Goal: Navigation & Orientation: Find specific page/section

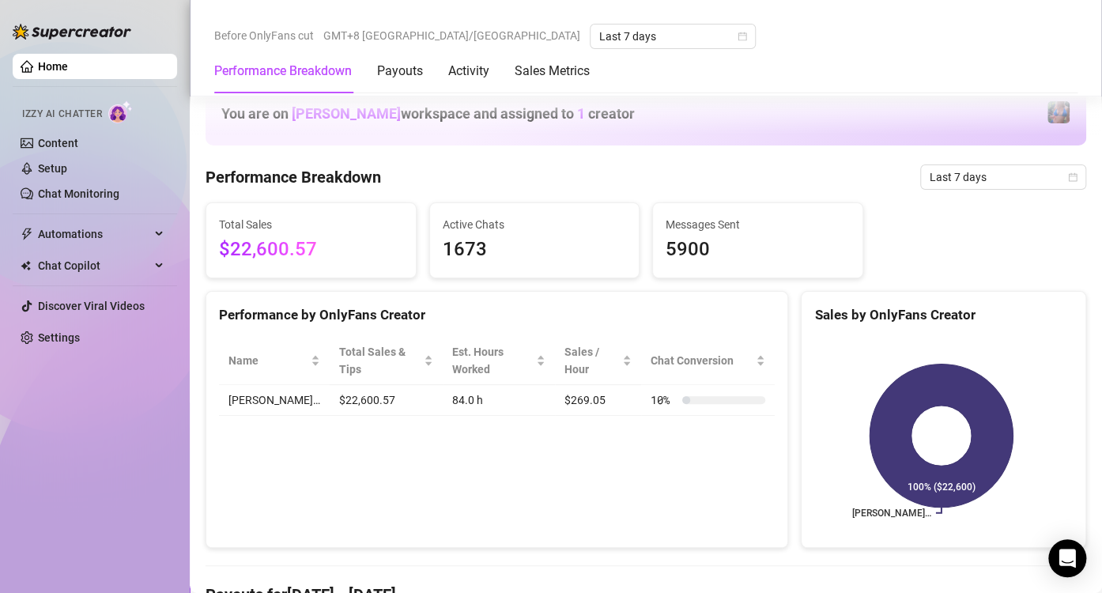
scroll to position [791, 0]
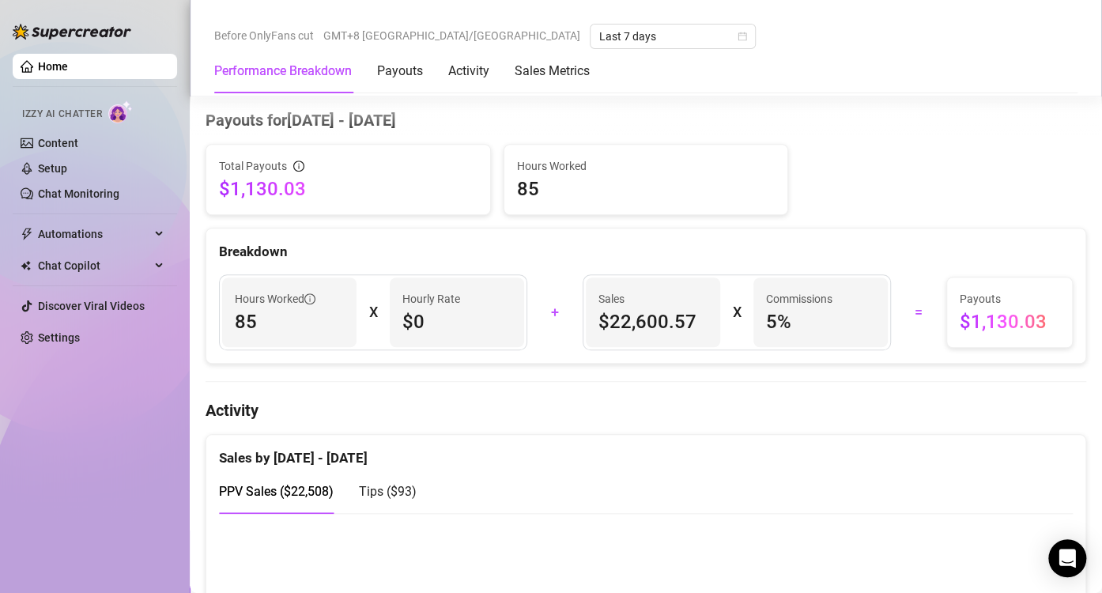
scroll to position [712, 0]
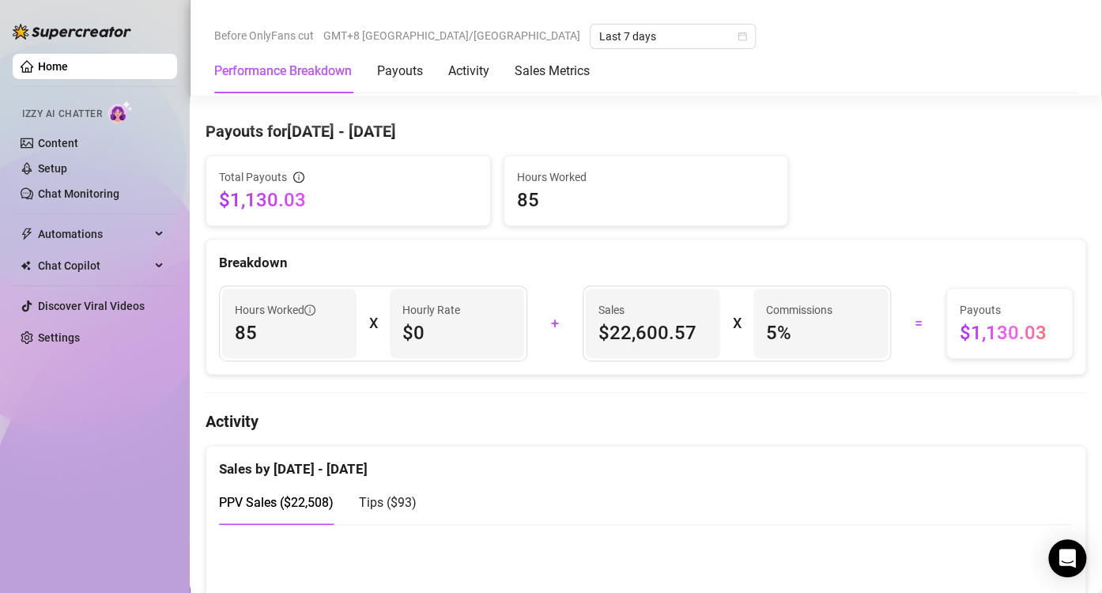
scroll to position [554, 0]
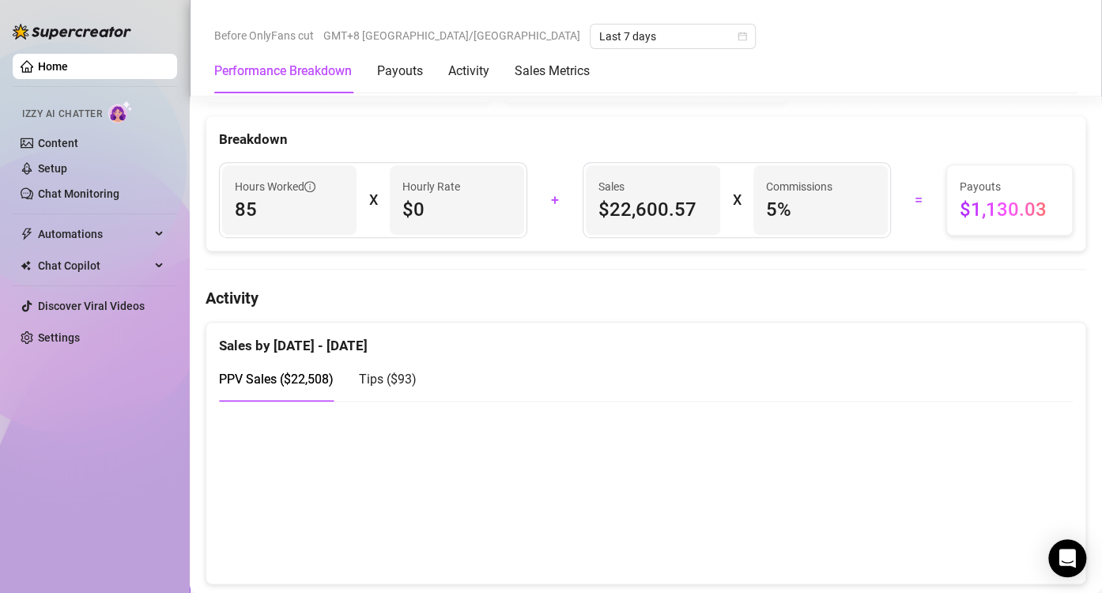
scroll to position [633, 0]
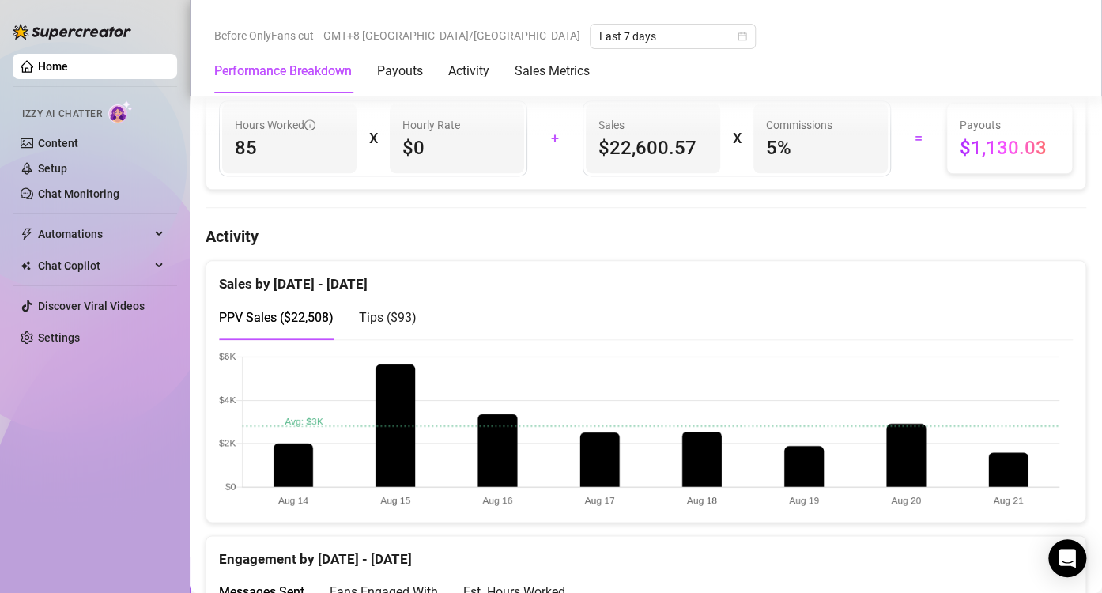
scroll to position [712, 0]
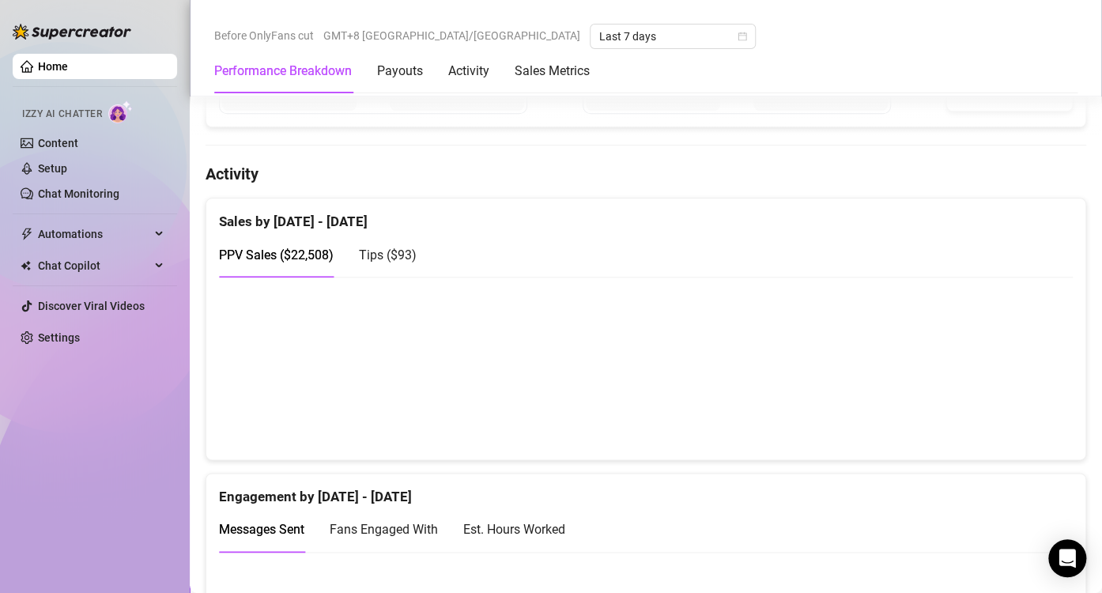
scroll to position [791, 0]
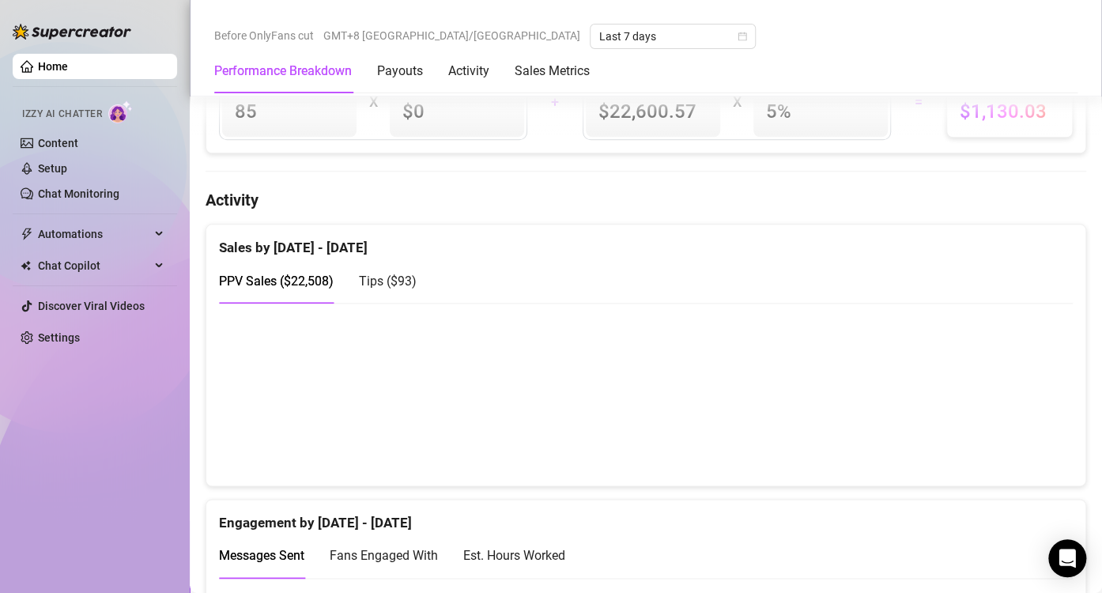
scroll to position [712, 0]
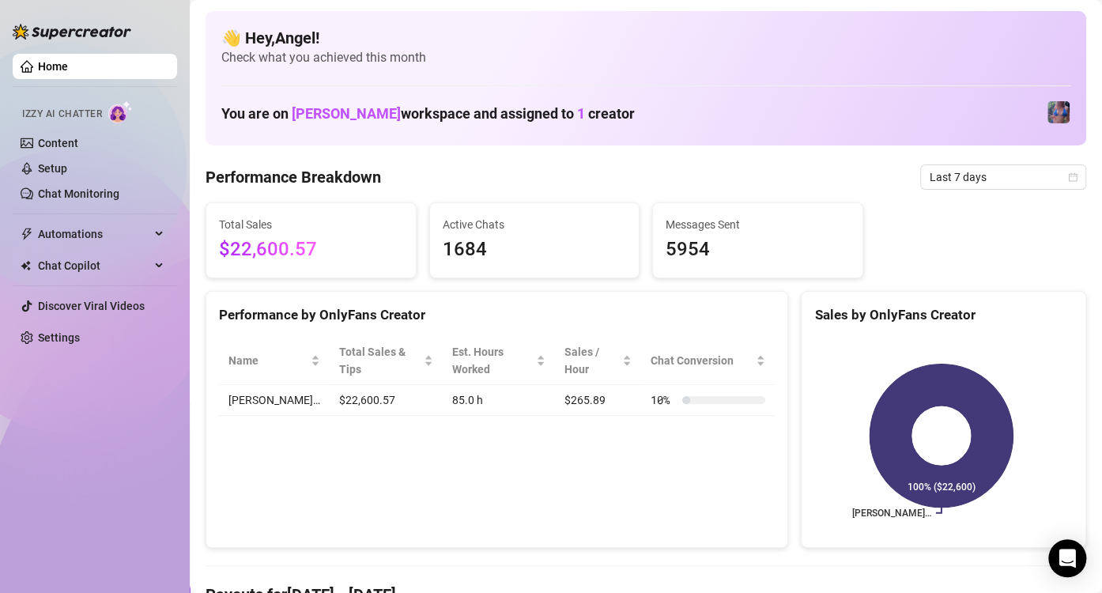
click at [10, 461] on aside "Home Izzy AI Chatter Content Setup Chat Monitoring Automations Chat Copilot Dis…" at bounding box center [95, 296] width 190 height 593
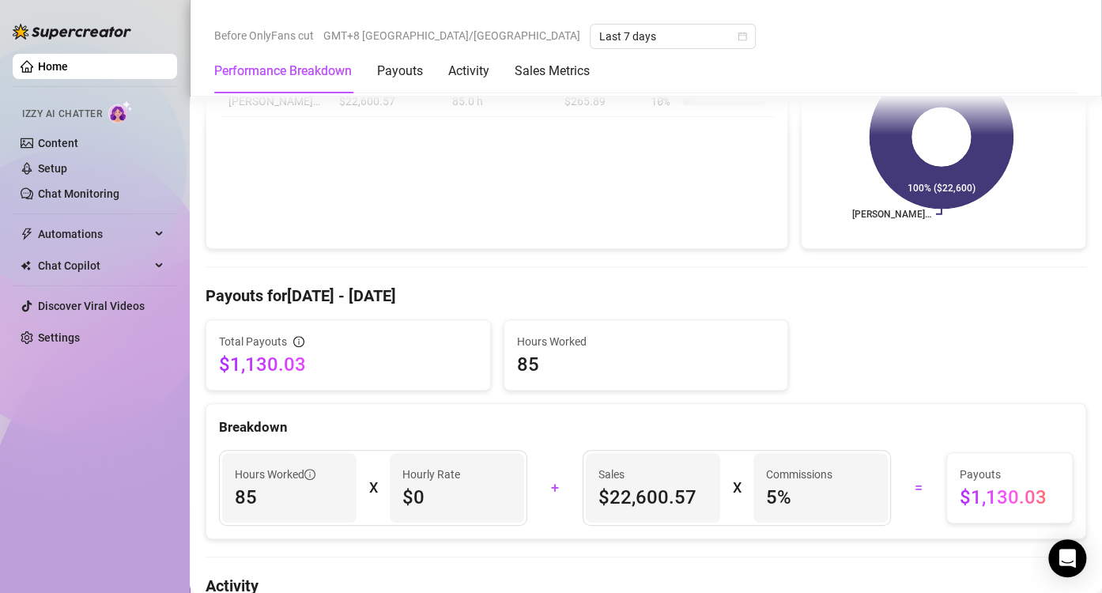
scroll to position [158, 0]
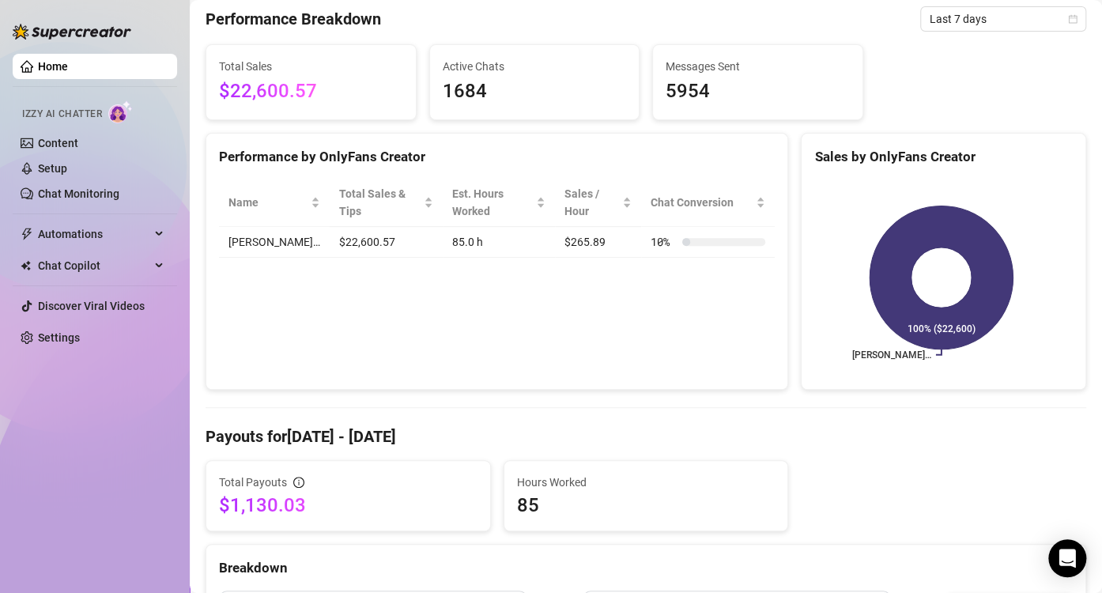
click at [28, 474] on div "Home Izzy AI Chatter Content Setup Chat Monitoring Automations Chat Copilot Dis…" at bounding box center [95, 289] width 164 height 579
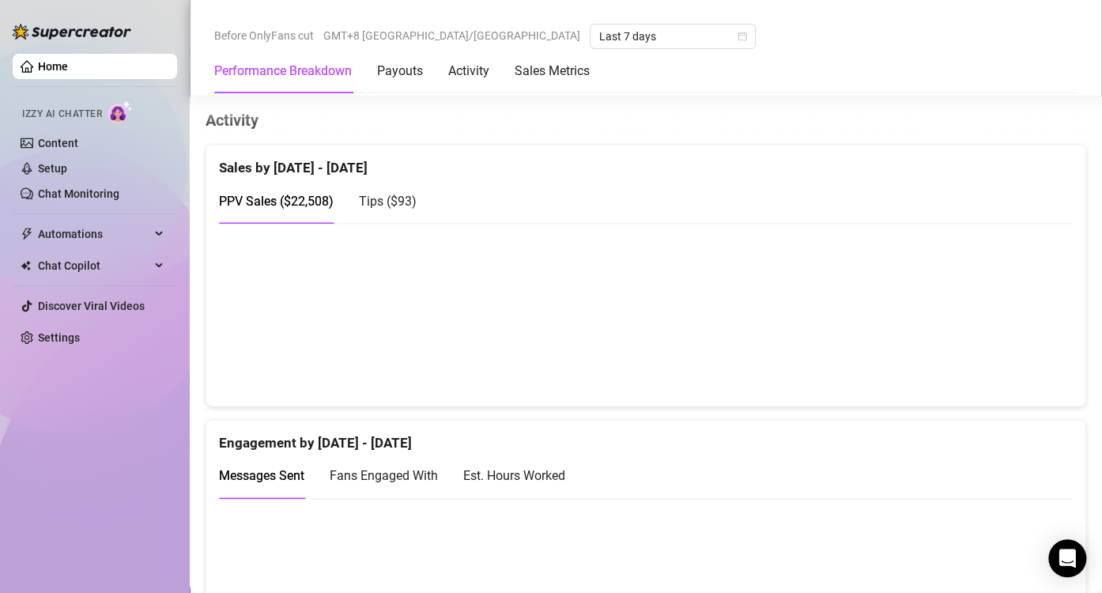
scroll to position [791, 0]
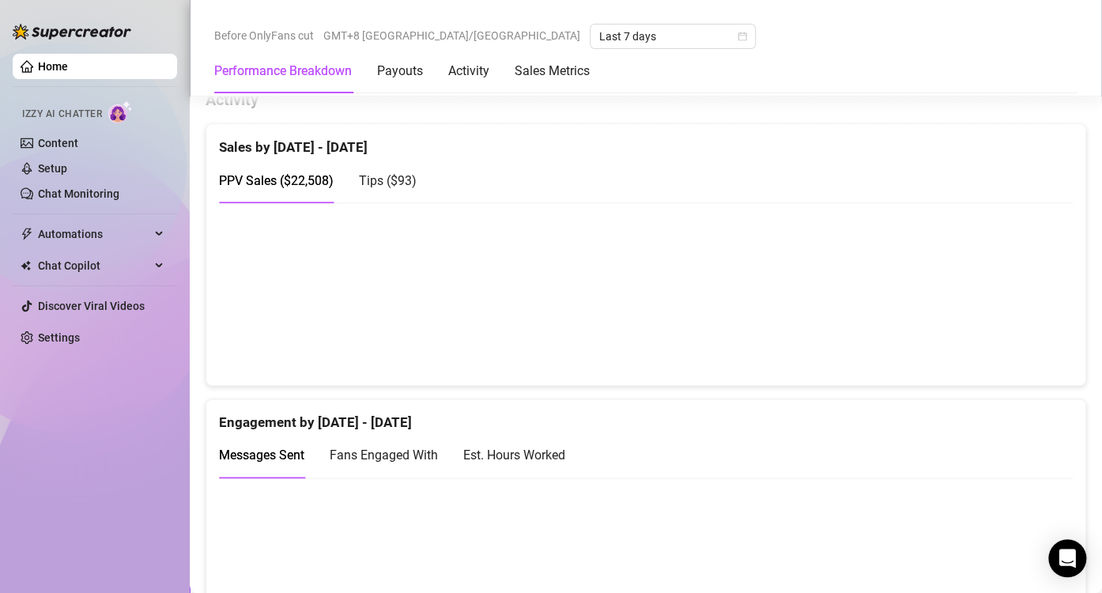
scroll to position [554, 0]
